Goal: Task Accomplishment & Management: Manage account settings

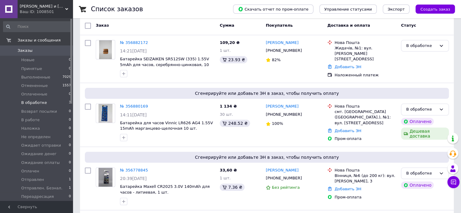
click at [35, 105] on span "В обработке" at bounding box center [34, 102] width 26 height 5
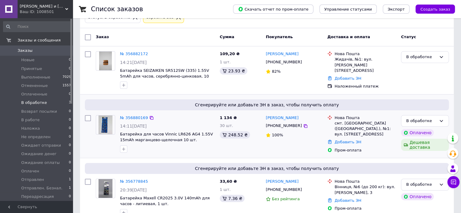
scroll to position [54, 0]
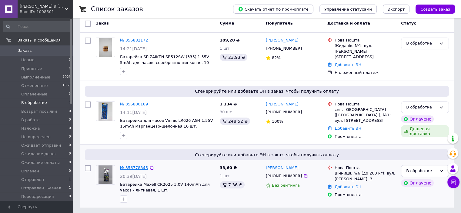
click at [135, 165] on link "№ 356778845" at bounding box center [134, 167] width 28 height 5
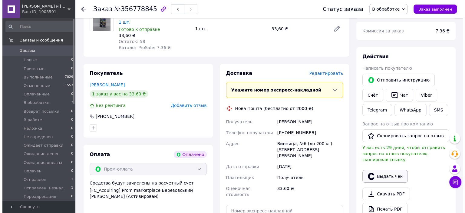
scroll to position [91, 0]
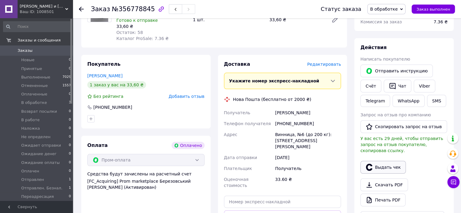
click at [386, 162] on button "Выдать чек" at bounding box center [382, 167] width 45 height 13
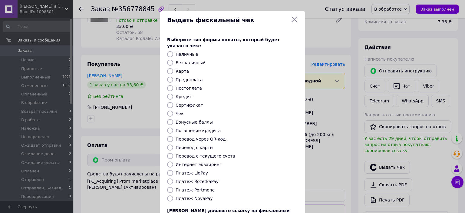
click at [169, 162] on input "Интернет эквайринг" at bounding box center [170, 165] width 6 height 6
radio input "true"
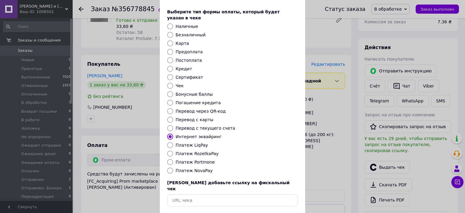
scroll to position [47, 0]
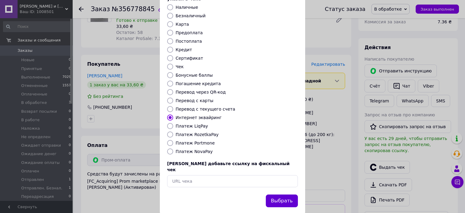
click at [289, 195] on button "Выбрать" at bounding box center [282, 201] width 32 height 13
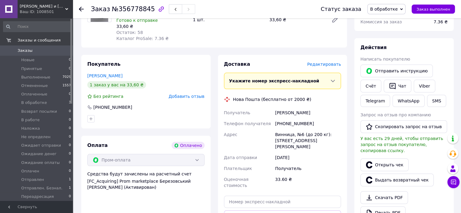
click at [321, 62] on span "Редактировать" at bounding box center [324, 64] width 34 height 5
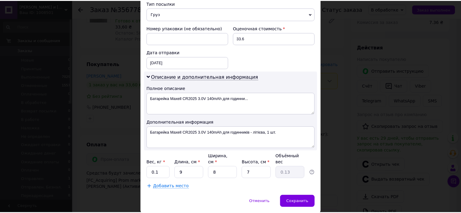
scroll to position [255, 0]
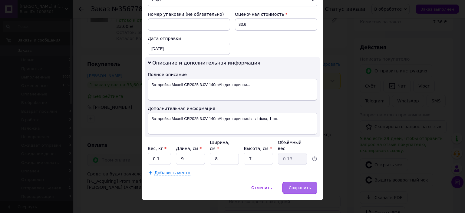
click at [302, 183] on div "Сохранить" at bounding box center [300, 188] width 35 height 12
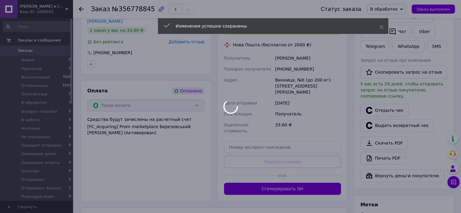
scroll to position [152, 0]
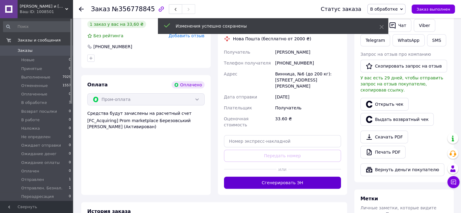
click at [285, 177] on button "Сгенерировать ЭН" at bounding box center [282, 183] width 117 height 12
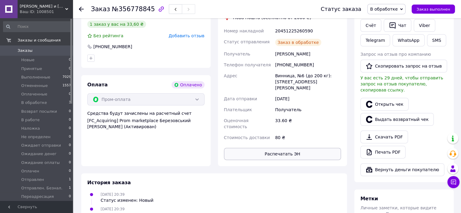
click at [281, 148] on button "Распечатать ЭН" at bounding box center [282, 154] width 117 height 12
click at [405, 11] on span "В обработке" at bounding box center [386, 9] width 38 height 10
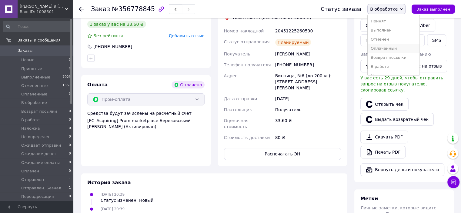
scroll to position [30, 0]
click at [394, 64] on li "Ожидает отправки" at bounding box center [394, 63] width 52 height 9
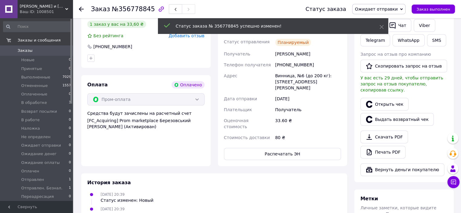
click at [82, 7] on icon at bounding box center [81, 9] width 5 height 5
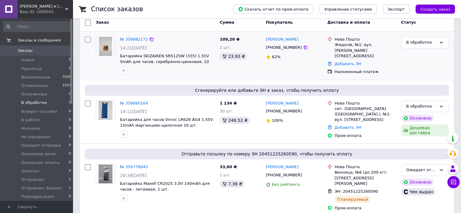
scroll to position [58, 0]
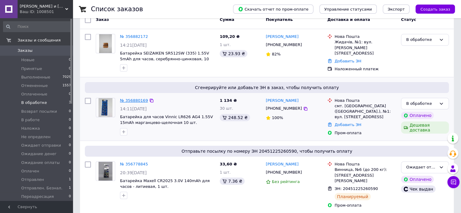
click at [131, 99] on link "№ 356880169" at bounding box center [134, 100] width 28 height 5
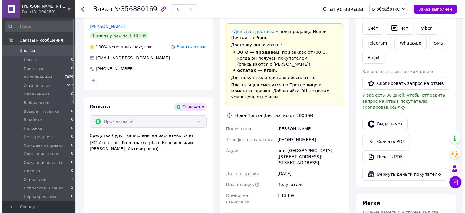
scroll to position [118, 0]
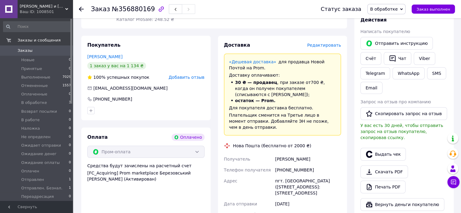
click at [329, 48] on span "Редактировать" at bounding box center [324, 45] width 34 height 5
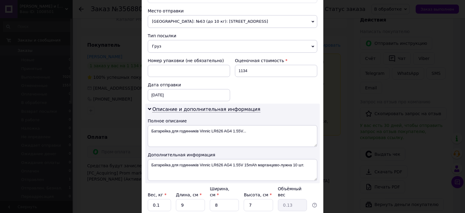
scroll to position [212, 0]
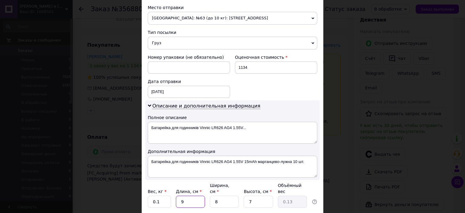
click at [200, 196] on input "9" at bounding box center [190, 202] width 29 height 12
type input "1"
type input "0.1"
type input "17"
type input "0.24"
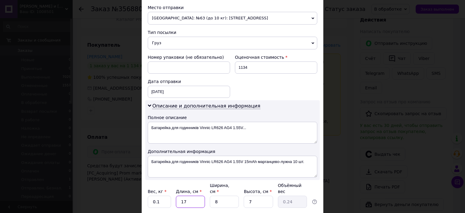
type input "17"
click at [233, 196] on input "8" at bounding box center [224, 202] width 29 height 12
type input "1"
type input "0.1"
type input "12"
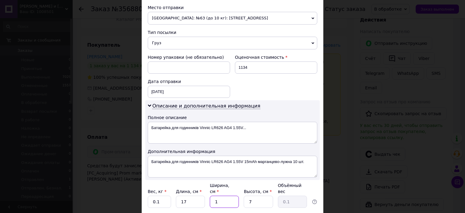
type input "0.36"
type input "12"
drag, startPoint x: 256, startPoint y: 196, endPoint x: 246, endPoint y: 195, distance: 10.0
click at [246, 196] on input "7" at bounding box center [258, 202] width 29 height 12
type input "9"
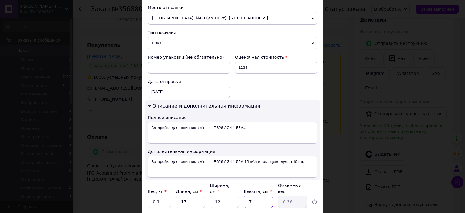
type input "0.46"
type input "9.5"
type input "0.48"
type input "9.5"
click at [158, 196] on input "0.1" at bounding box center [159, 202] width 23 height 12
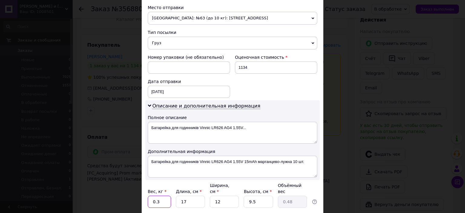
type input "0.3"
click at [296, 213] on div "Добавить место" at bounding box center [233, 216] width 170 height 6
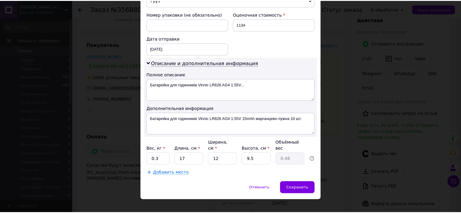
scroll to position [255, 0]
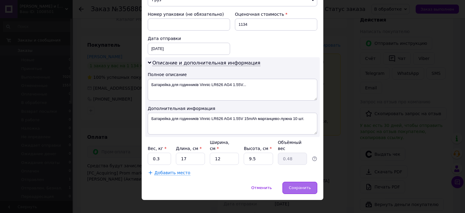
click at [302, 185] on span "Сохранить" at bounding box center [300, 187] width 22 height 5
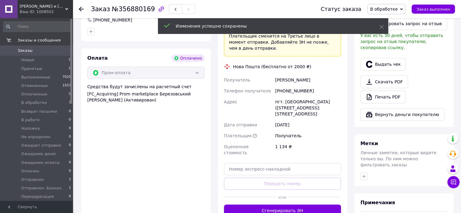
scroll to position [209, 0]
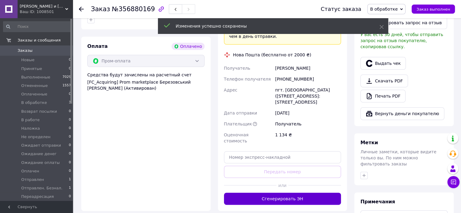
click at [284, 193] on button "Сгенерировать ЭН" at bounding box center [282, 199] width 117 height 12
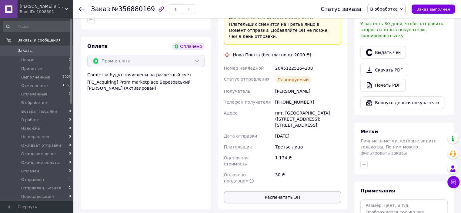
click at [281, 191] on button "Распечатать ЭН" at bounding box center [282, 197] width 117 height 12
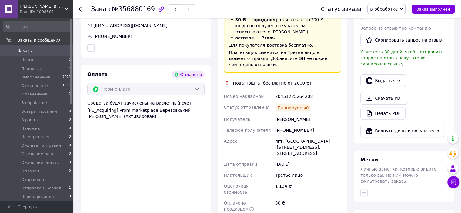
scroll to position [118, 0]
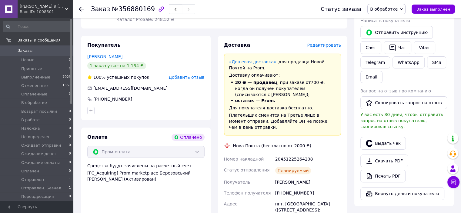
click at [405, 8] on div "В обработке Принят Выполнен Отменен Оплаченный Возврат посылки В работе Наложка…" at bounding box center [386, 9] width 38 height 10
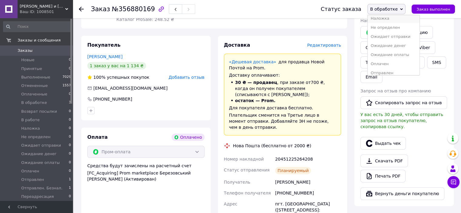
scroll to position [61, 0]
click at [399, 34] on li "Ожидает отправки" at bounding box center [394, 33] width 52 height 9
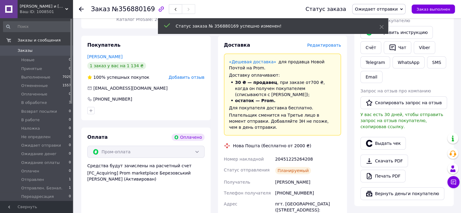
click at [82, 9] on icon at bounding box center [81, 9] width 5 height 5
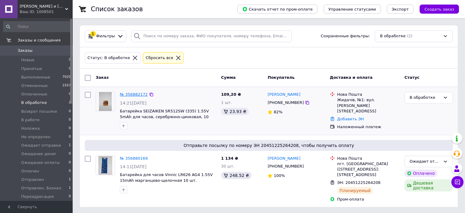
click at [128, 94] on link "№ 356882172" at bounding box center [134, 94] width 28 height 5
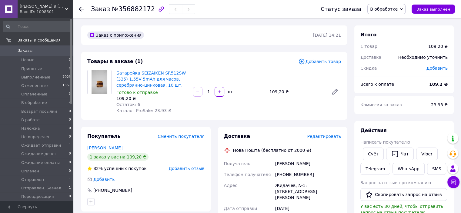
click at [79, 8] on icon at bounding box center [81, 9] width 5 height 5
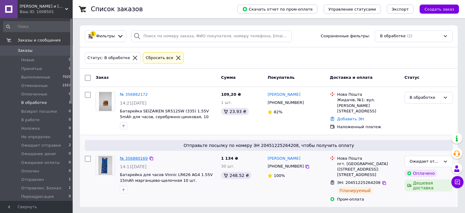
click at [139, 157] on link "№ 356880169" at bounding box center [134, 158] width 28 height 5
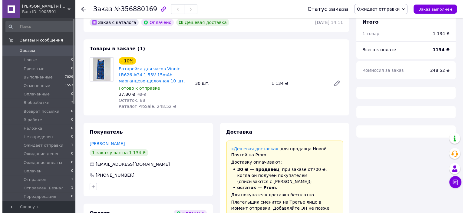
scroll to position [110, 0]
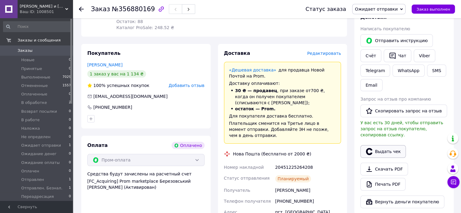
click at [380, 145] on button "Выдать чек" at bounding box center [382, 151] width 45 height 13
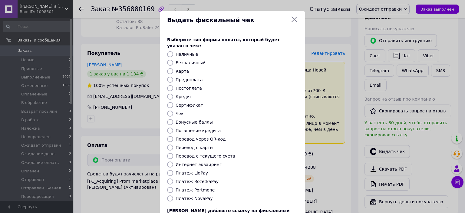
click at [168, 162] on input "Интернет эквайринг" at bounding box center [170, 165] width 6 height 6
radio input "true"
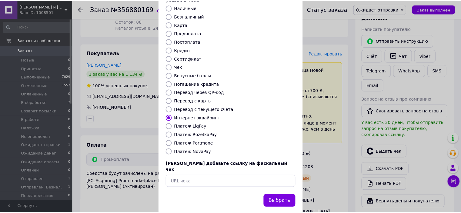
scroll to position [47, 0]
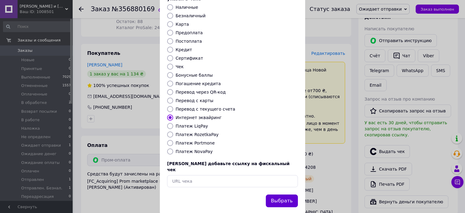
click at [278, 195] on button "Выбрать" at bounding box center [282, 201] width 32 height 13
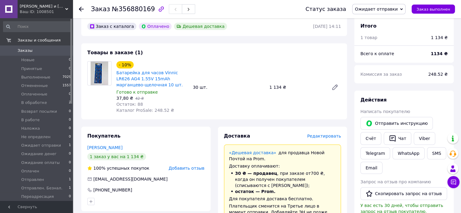
scroll to position [19, 0]
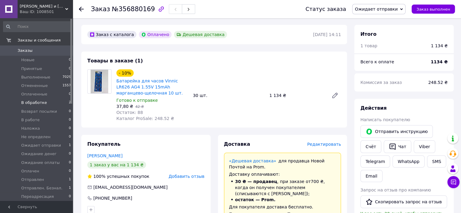
click at [34, 104] on span "В обработке" at bounding box center [34, 102] width 26 height 5
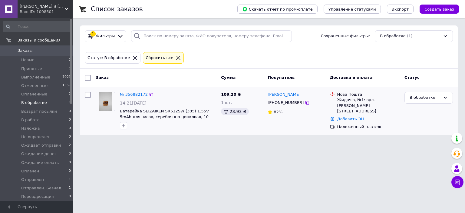
click at [134, 95] on link "№ 356882172" at bounding box center [134, 94] width 28 height 5
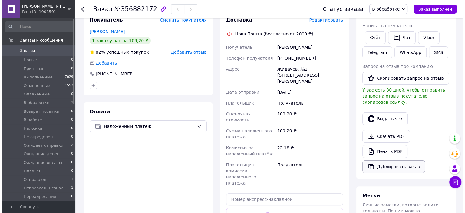
scroll to position [121, 0]
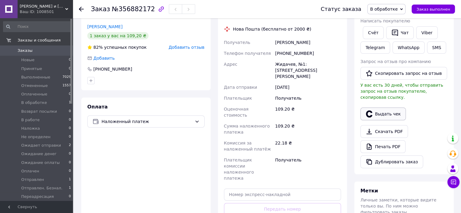
click at [382, 108] on button "Выдать чек" at bounding box center [382, 114] width 45 height 13
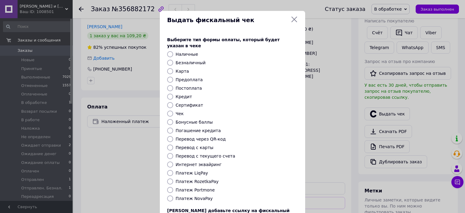
click at [169, 195] on input "Платеж NovaPay" at bounding box center [170, 198] width 6 height 6
radio input "true"
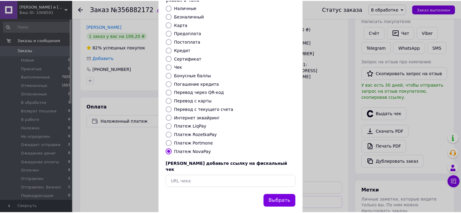
scroll to position [47, 0]
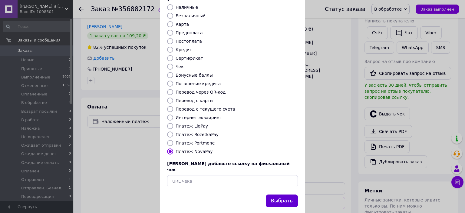
click at [292, 195] on button "Выбрать" at bounding box center [282, 201] width 32 height 13
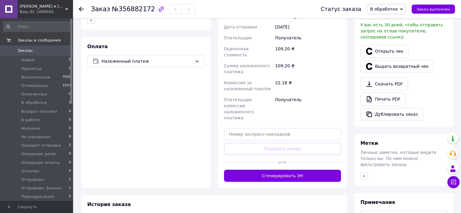
scroll to position [182, 0]
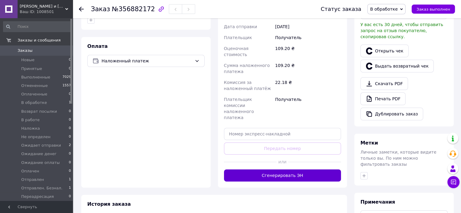
click at [291, 169] on button "Сгенерировать ЭН" at bounding box center [282, 175] width 117 height 12
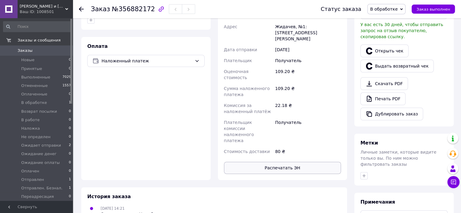
click at [287, 162] on button "Распечатать ЭН" at bounding box center [282, 168] width 117 height 12
click at [405, 9] on span "В обработке" at bounding box center [386, 9] width 38 height 10
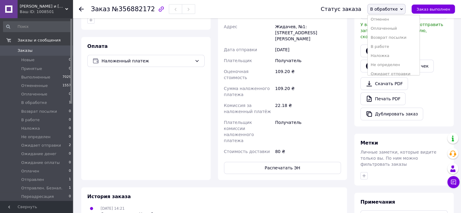
scroll to position [30, 0]
click at [387, 46] on li "Наложка" at bounding box center [394, 45] width 52 height 9
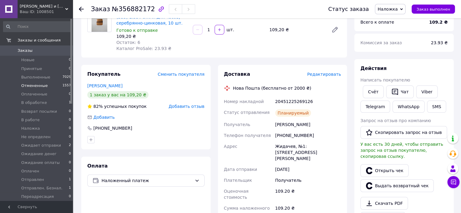
scroll to position [61, 0]
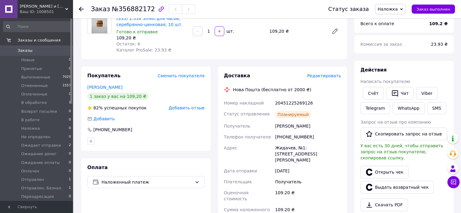
click at [22, 52] on span "Заказы" at bounding box center [25, 50] width 15 height 5
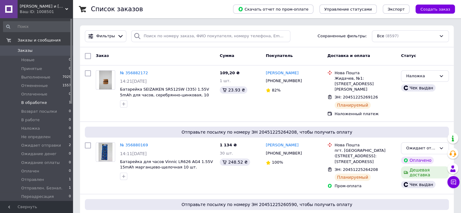
click at [27, 105] on span "В обработке" at bounding box center [34, 102] width 26 height 5
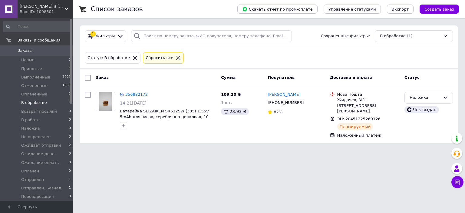
click at [30, 50] on span "Заказы" at bounding box center [25, 50] width 15 height 5
